Goal: Go to known website: Access a specific website the user already knows

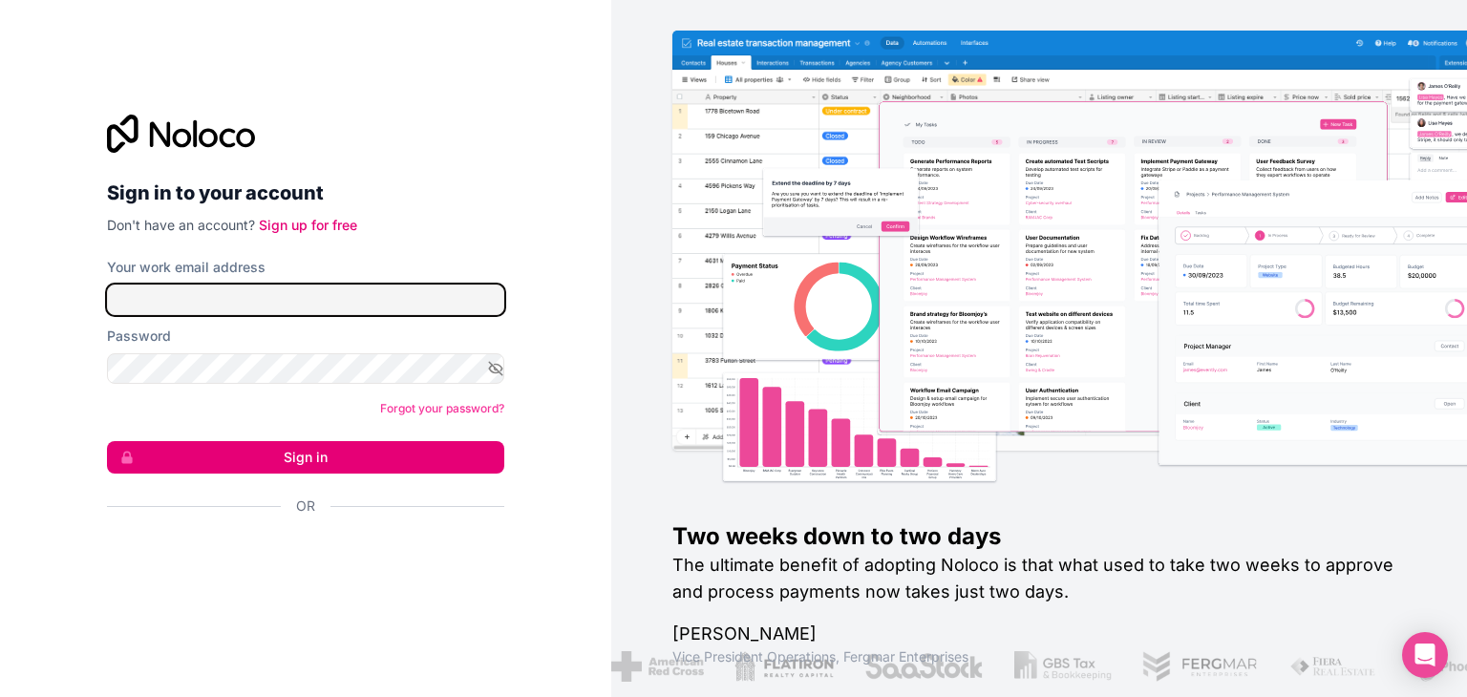
click at [456, 312] on input "Your work email address" at bounding box center [305, 300] width 397 height 31
type input "[EMAIL_ADDRESS][DOMAIN_NAME]"
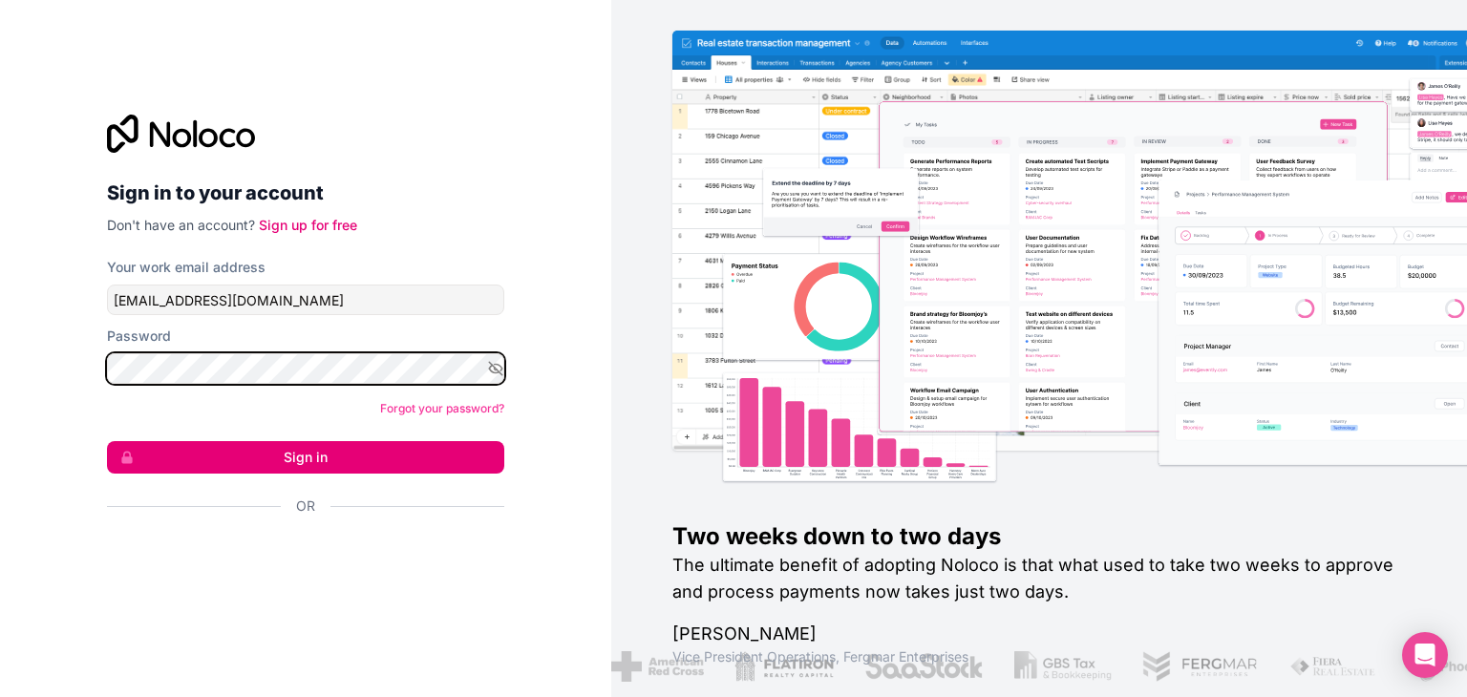
click at [107, 441] on button "Sign in" at bounding box center [305, 457] width 397 height 32
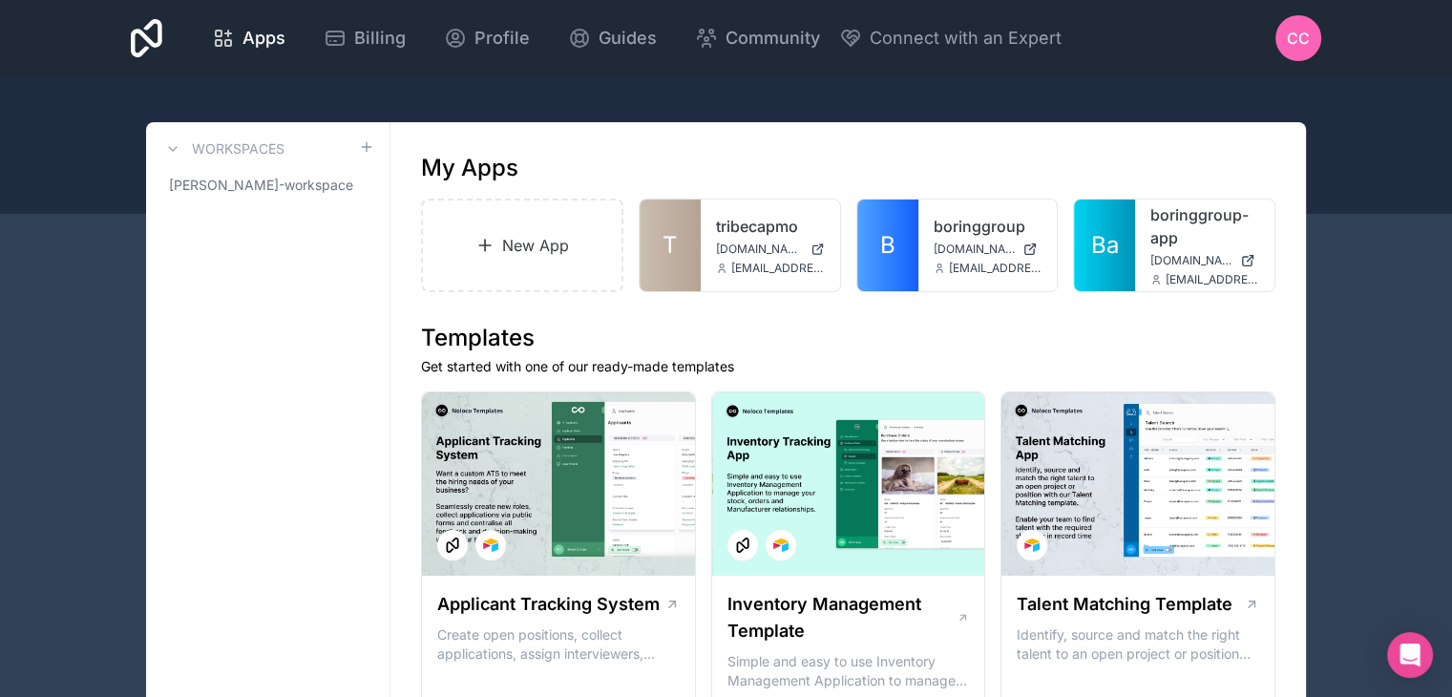
click at [703, 230] on div "tribecapmo [DOMAIN_NAME] [EMAIL_ADDRESS][DOMAIN_NAME]" at bounding box center [770, 246] width 139 height 92
click at [680, 247] on link "T" at bounding box center [670, 246] width 61 height 92
